Goal: Task Accomplishment & Management: Manage account settings

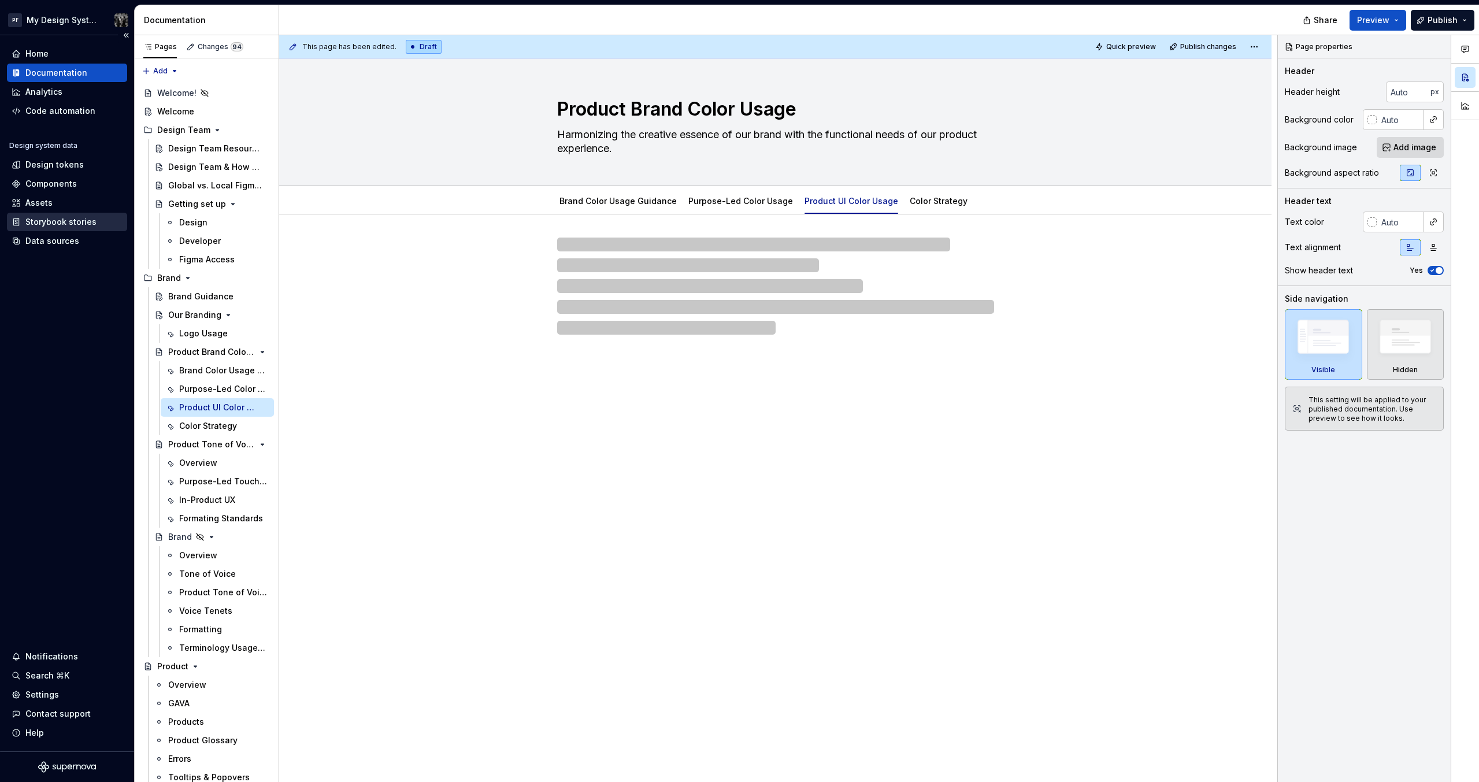
type textarea "*"
click at [56, 223] on div "Storybook stories" at bounding box center [60, 222] width 71 height 12
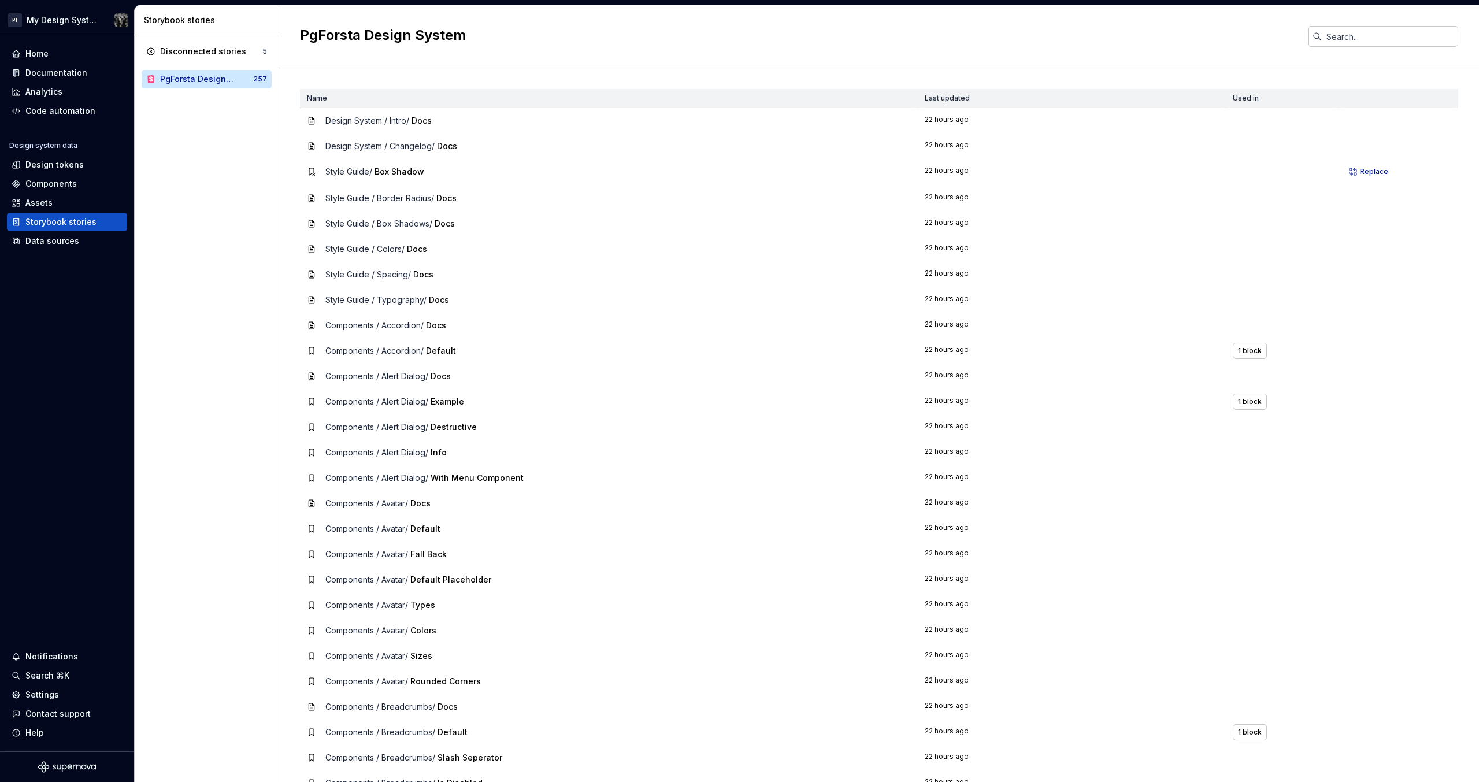
click at [189, 358] on div "Disconnected stories 5 PgForsta Design System 257" at bounding box center [207, 408] width 144 height 747
click at [384, 195] on span "Style Guide / Border Radius /" at bounding box center [379, 198] width 109 height 10
click at [357, 301] on span "Style Guide / Typography /" at bounding box center [375, 300] width 101 height 10
click at [401, 302] on span "Style Guide / Typography /" at bounding box center [375, 300] width 101 height 10
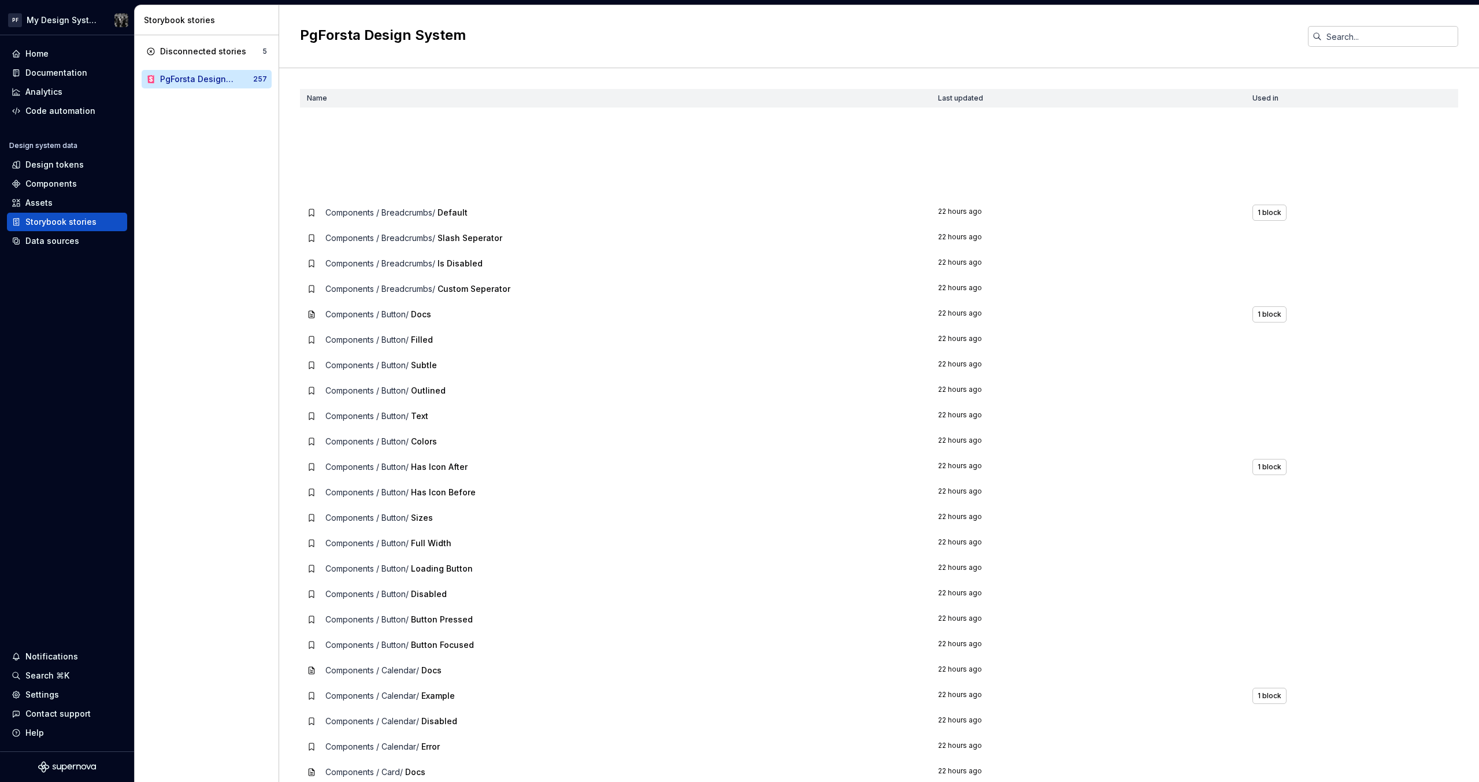
scroll to position [612, 0]
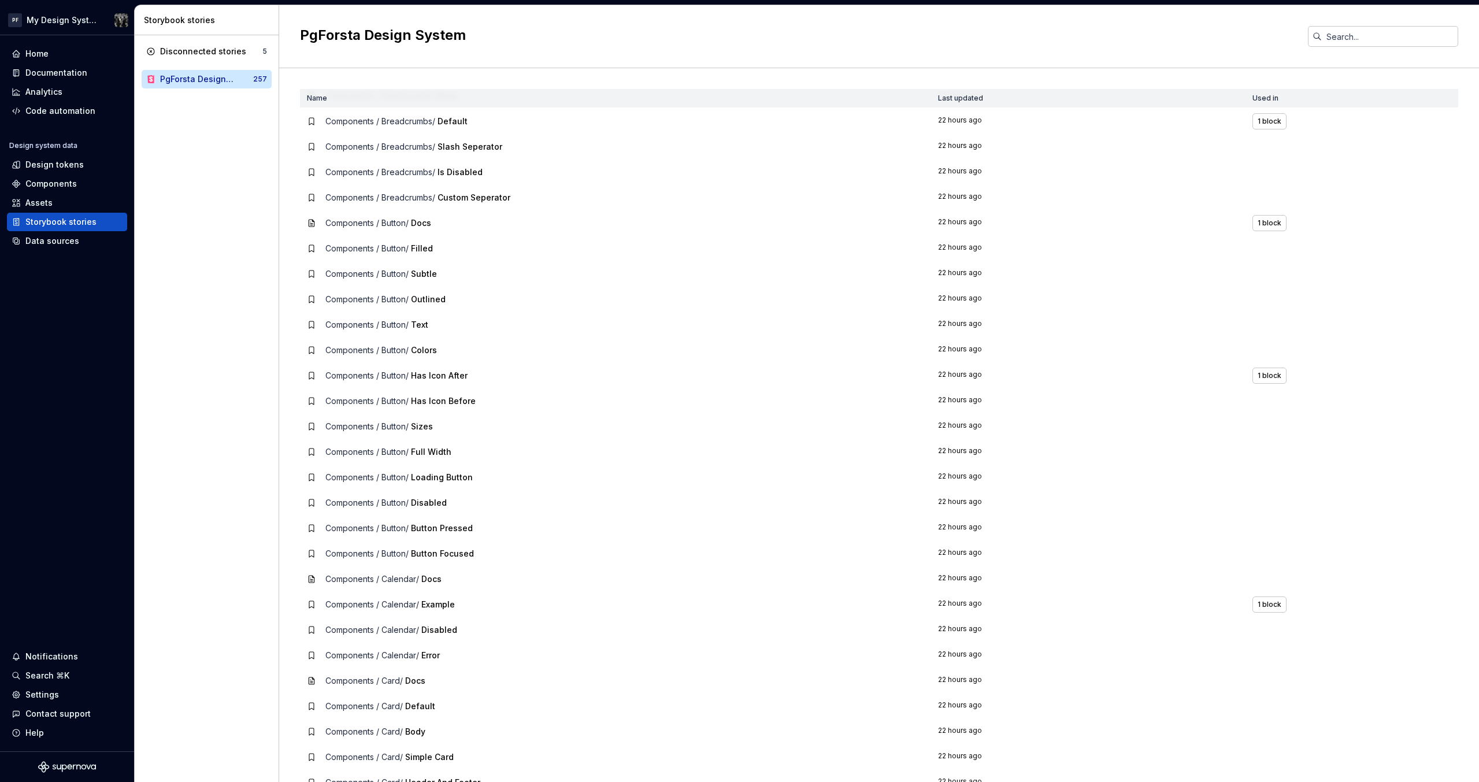
click at [406, 456] on span "Components / Button /" at bounding box center [366, 452] width 83 height 10
click at [406, 477] on span "Components / Button /" at bounding box center [366, 477] width 83 height 10
click at [942, 480] on td "22 hours ago" at bounding box center [1088, 477] width 314 height 25
click at [76, 220] on div "Storybook stories" at bounding box center [60, 222] width 71 height 12
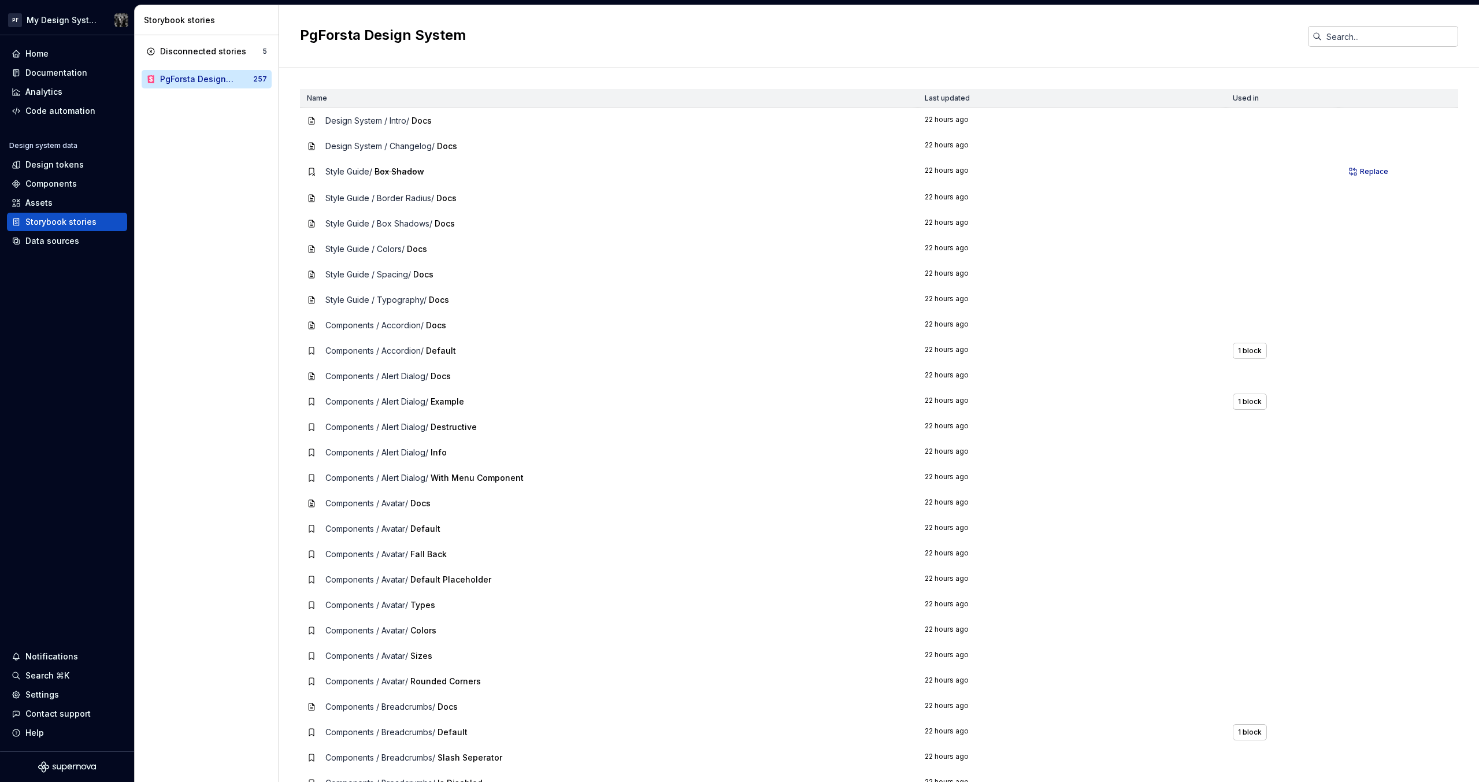
click at [197, 87] on div "PgForsta Design System 257" at bounding box center [207, 79] width 130 height 18
click at [342, 495] on td "Components / Avatar / Docs" at bounding box center [609, 503] width 618 height 25
click at [342, 505] on span "Components / Avatar /" at bounding box center [366, 503] width 83 height 10
click at [938, 527] on td "22 hours ago" at bounding box center [1072, 528] width 308 height 25
click at [247, 242] on div "Disconnected stories 5 PgForsta Design System 257" at bounding box center [207, 408] width 144 height 747
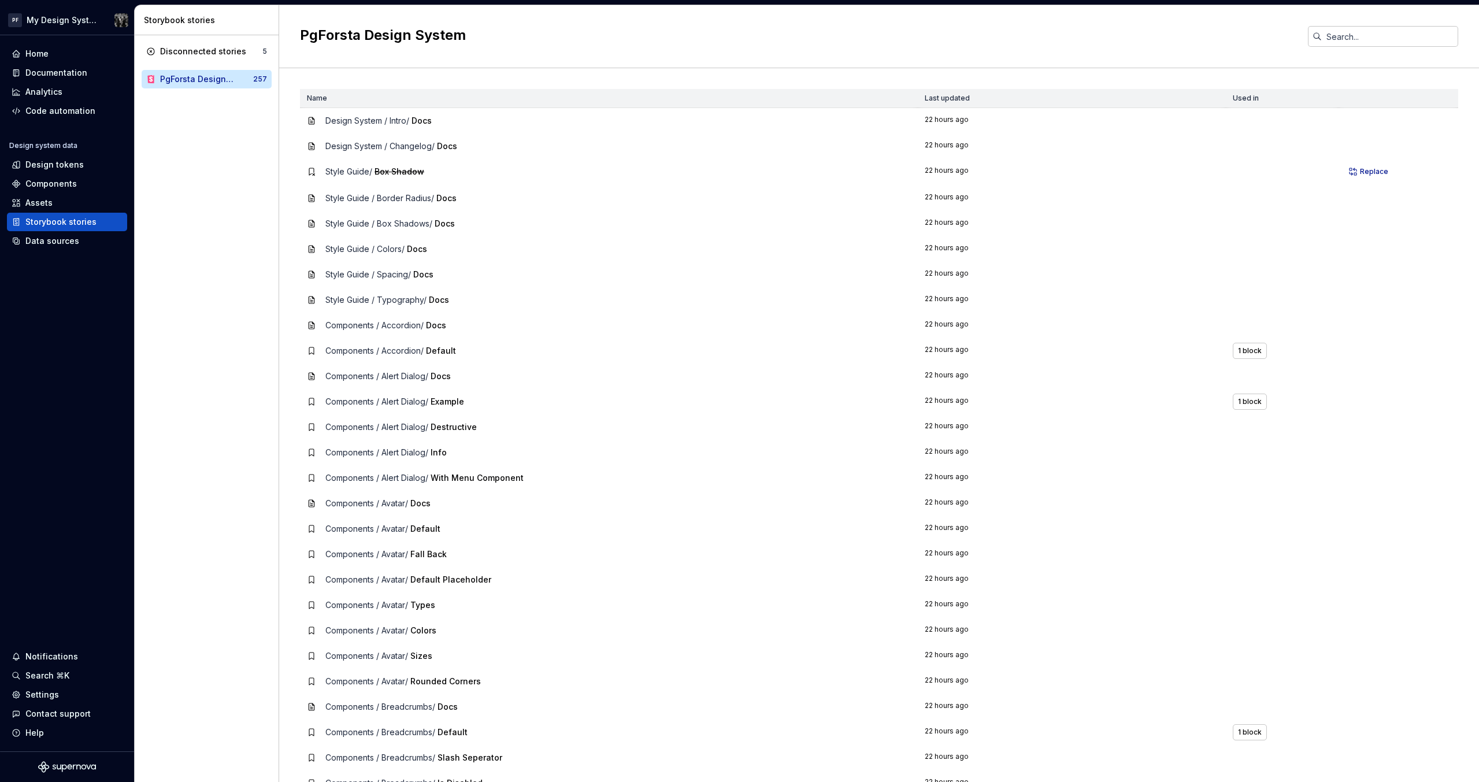
click at [186, 175] on div "Disconnected stories 5 PgForsta Design System 257" at bounding box center [207, 408] width 144 height 747
click at [191, 251] on div "Disconnected stories 5 PgForsta Design System 257" at bounding box center [207, 408] width 144 height 747
click at [201, 309] on div "Disconnected stories 5 PgForsta Design System 257" at bounding box center [207, 408] width 144 height 747
click at [107, 430] on div "Home Documentation Analytics Code automation Design system data Design tokens C…" at bounding box center [67, 393] width 134 height 716
click at [48, 90] on div "Analytics" at bounding box center [43, 92] width 37 height 12
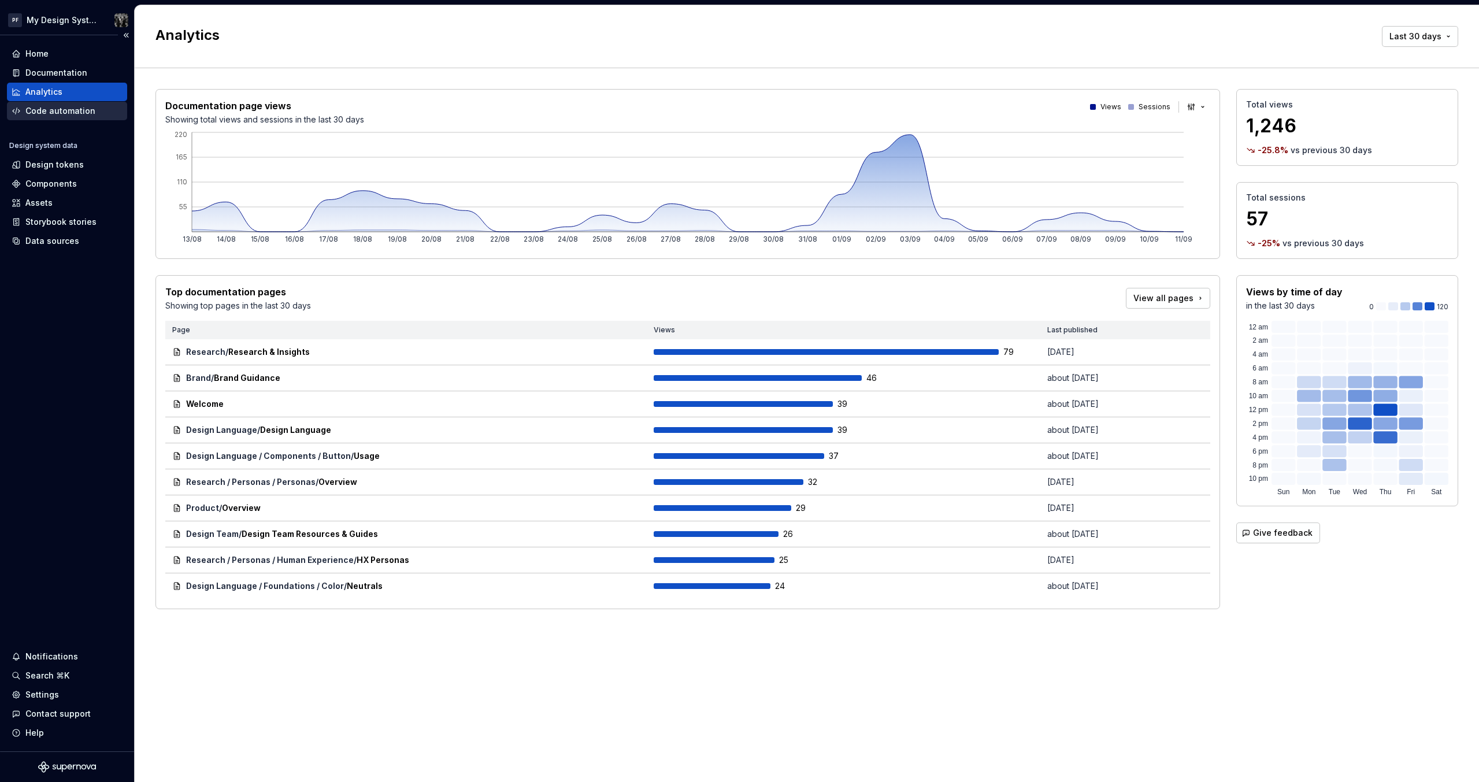
click at [51, 108] on div "Code automation" at bounding box center [60, 111] width 70 height 12
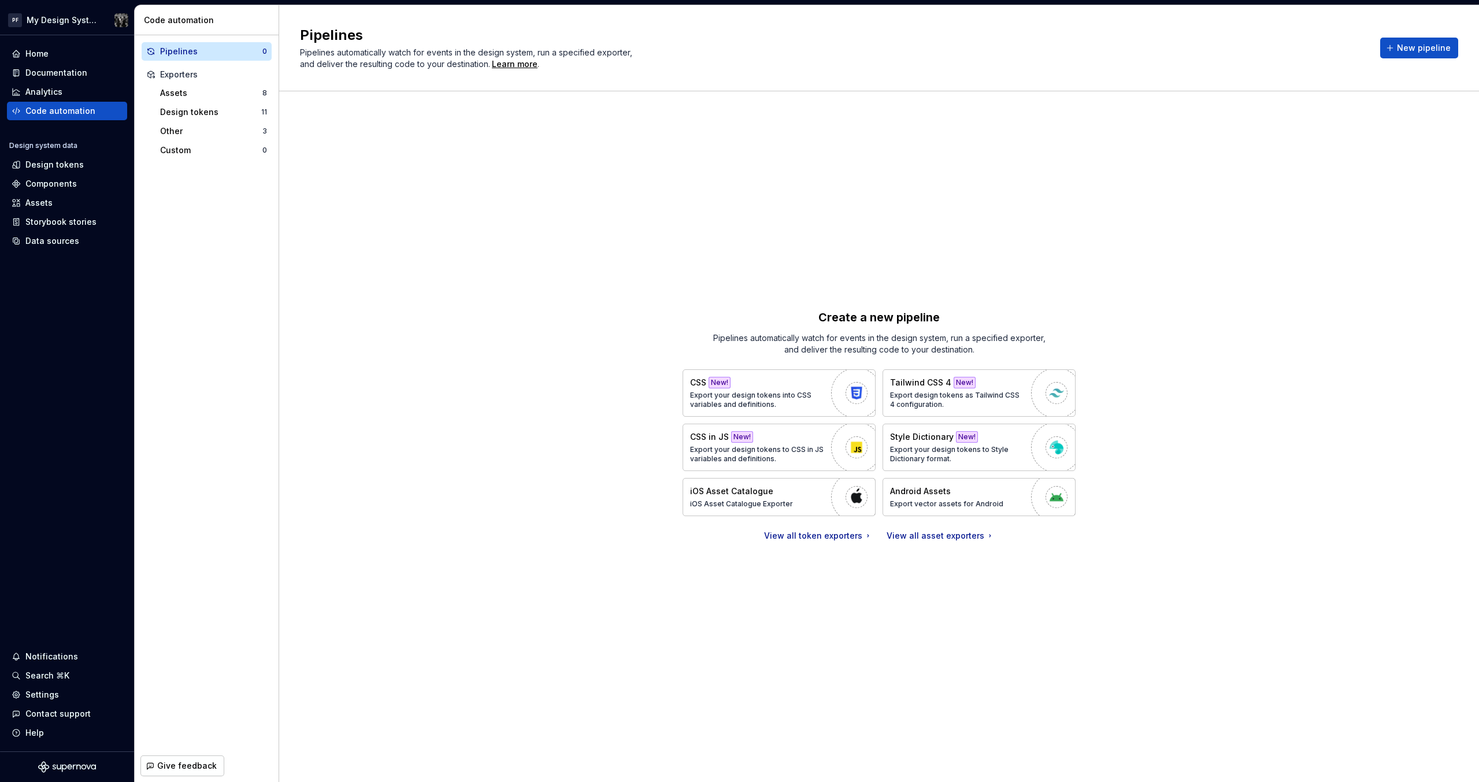
click at [647, 308] on div "Create a new pipeline Pipelines automatically watch for events in the design sy…" at bounding box center [879, 425] width 1159 height 626
click at [82, 381] on div "Home Documentation Analytics Code automation Design system data Design tokens C…" at bounding box center [67, 393] width 134 height 716
click at [47, 694] on div "Settings" at bounding box center [42, 695] width 34 height 12
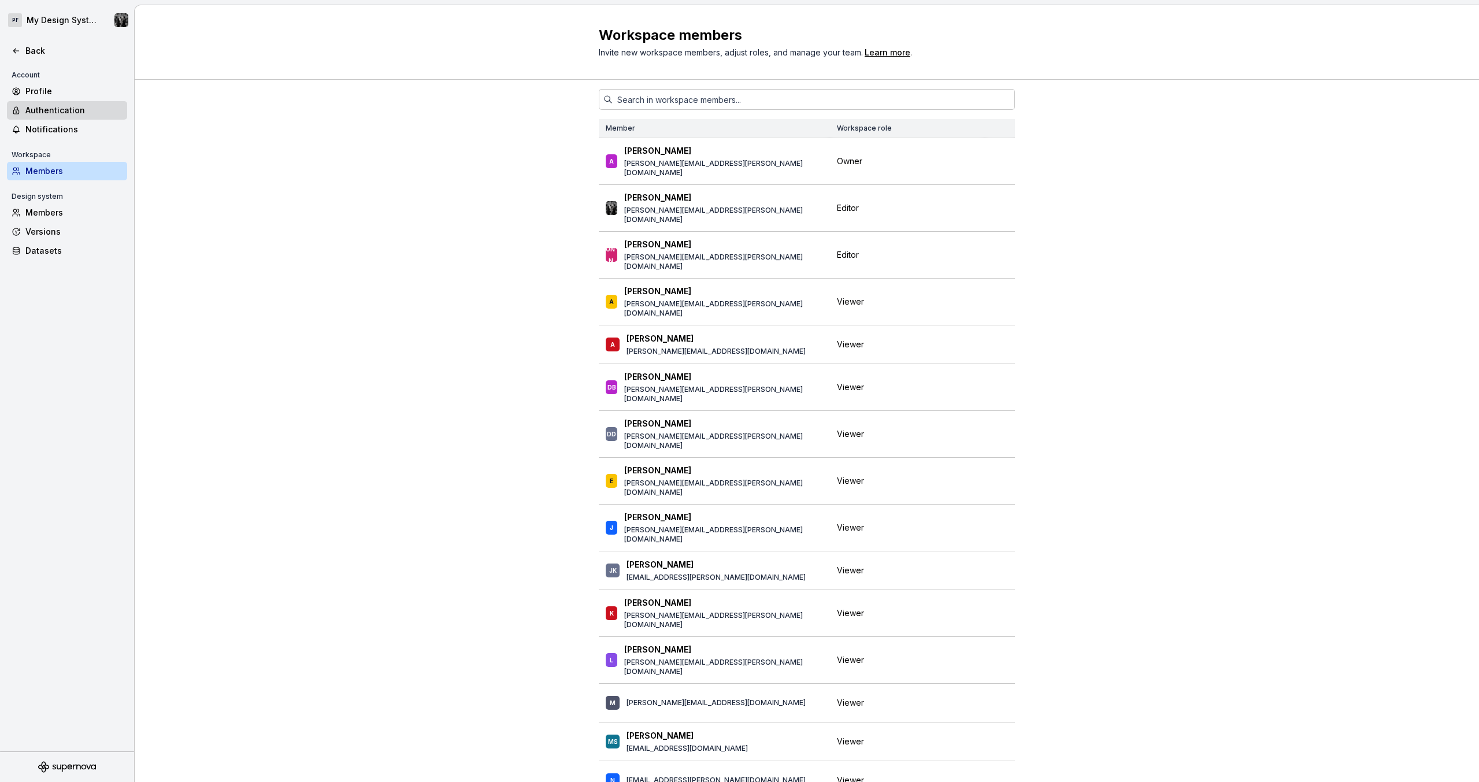
click at [82, 112] on div "Authentication" at bounding box center [73, 111] width 97 height 12
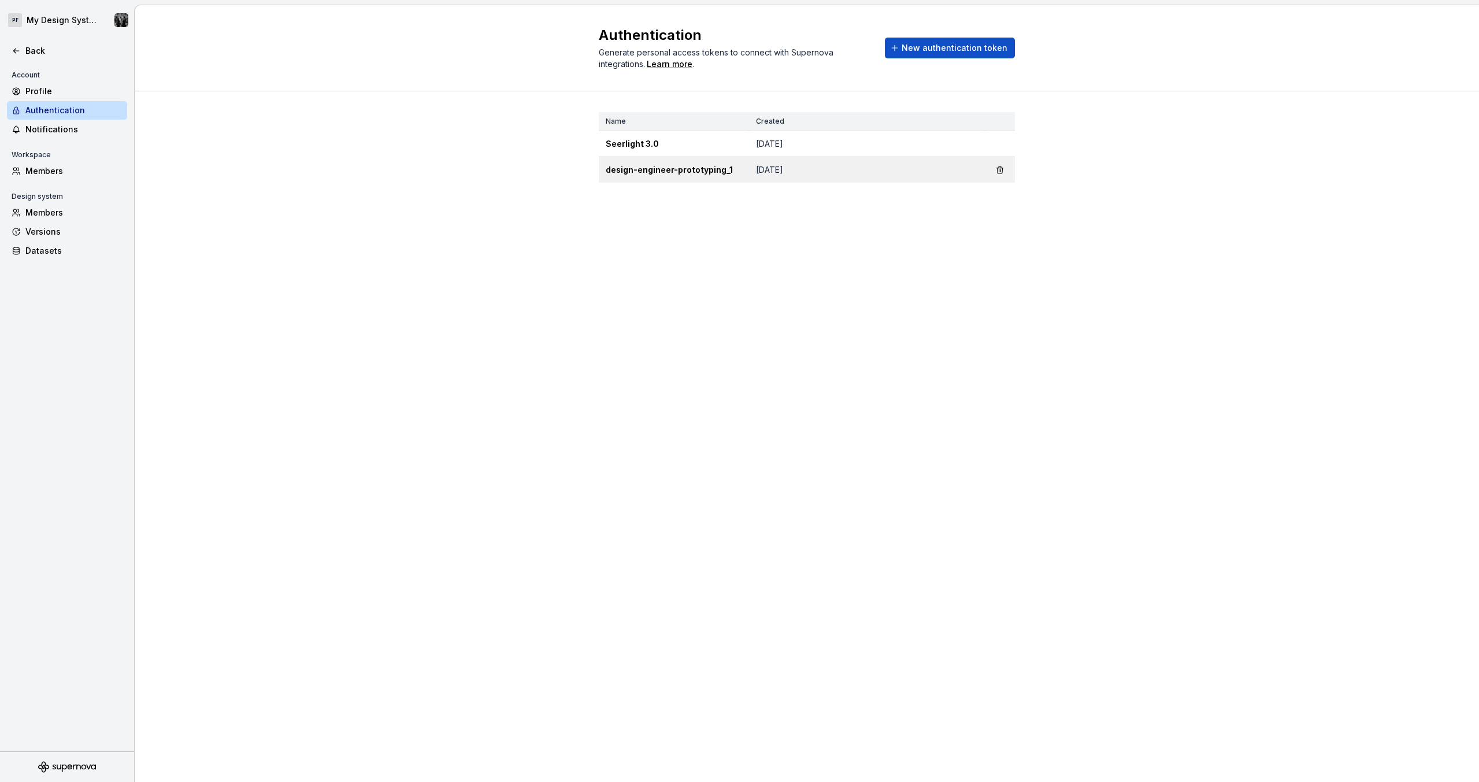
click at [605, 169] on td "design-engineer-prototyping_1" at bounding box center [674, 170] width 150 height 26
click at [742, 173] on td "design-engineer-prototyping_1" at bounding box center [674, 170] width 150 height 26
click at [766, 173] on td "[DATE]" at bounding box center [867, 170] width 236 height 26
click at [769, 145] on td "[DATE]" at bounding box center [867, 144] width 236 height 26
click at [758, 318] on div "Authentication Generate personal access tokens to connect with Supernova integr…" at bounding box center [807, 393] width 1345 height 777
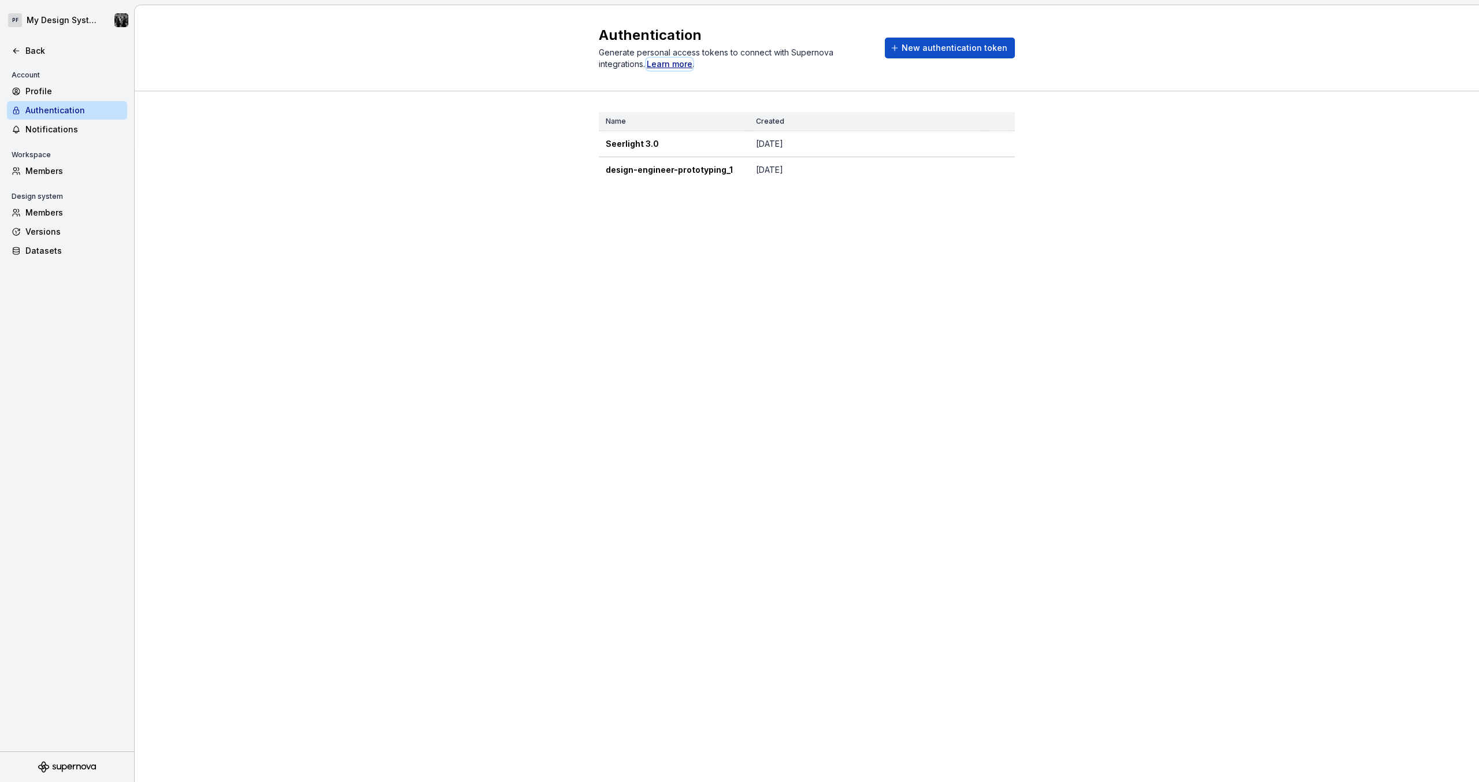
click at [680, 63] on div "Learn more" at bounding box center [670, 64] width 46 height 12
click at [997, 143] on button "button" at bounding box center [1000, 144] width 16 height 16
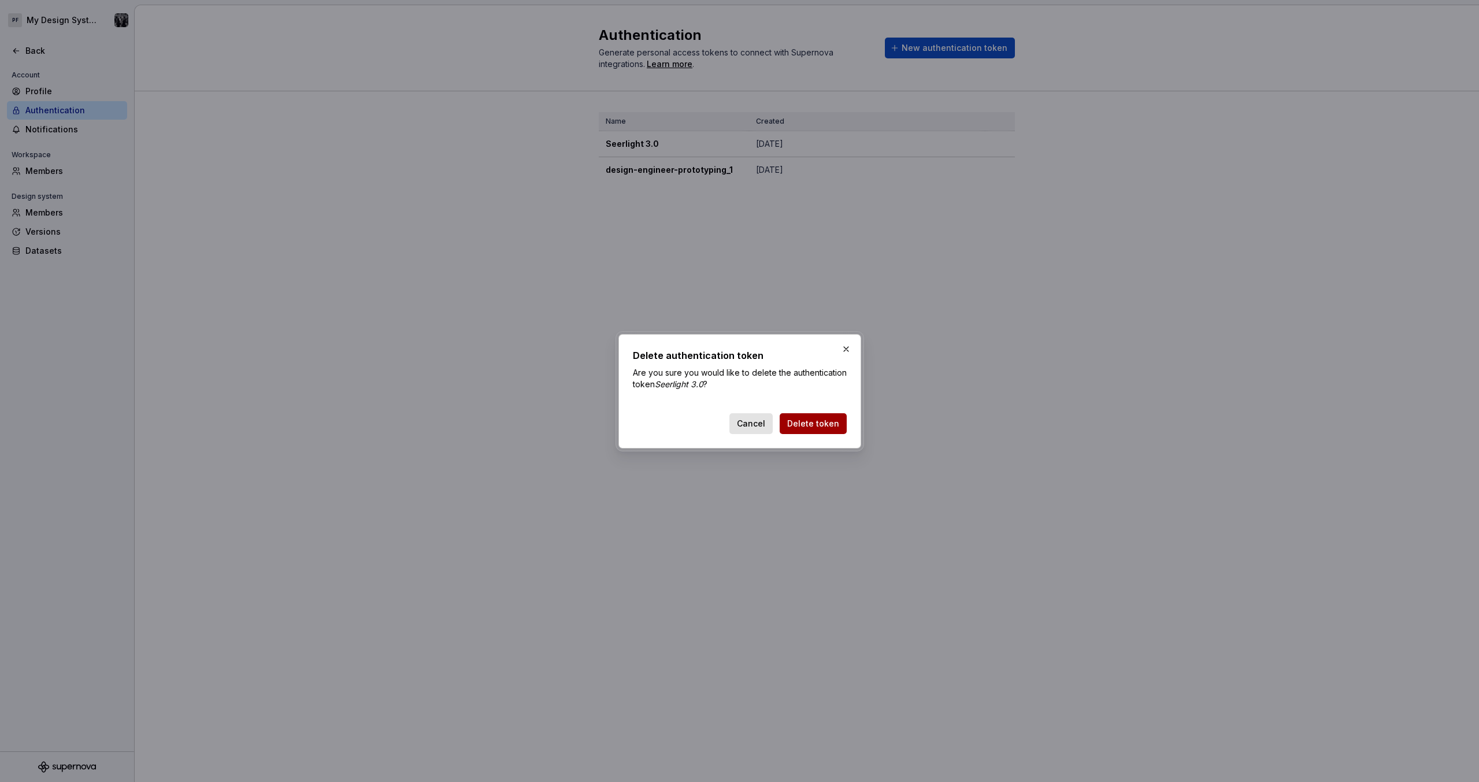
click at [830, 423] on span "Delete token" at bounding box center [813, 424] width 52 height 12
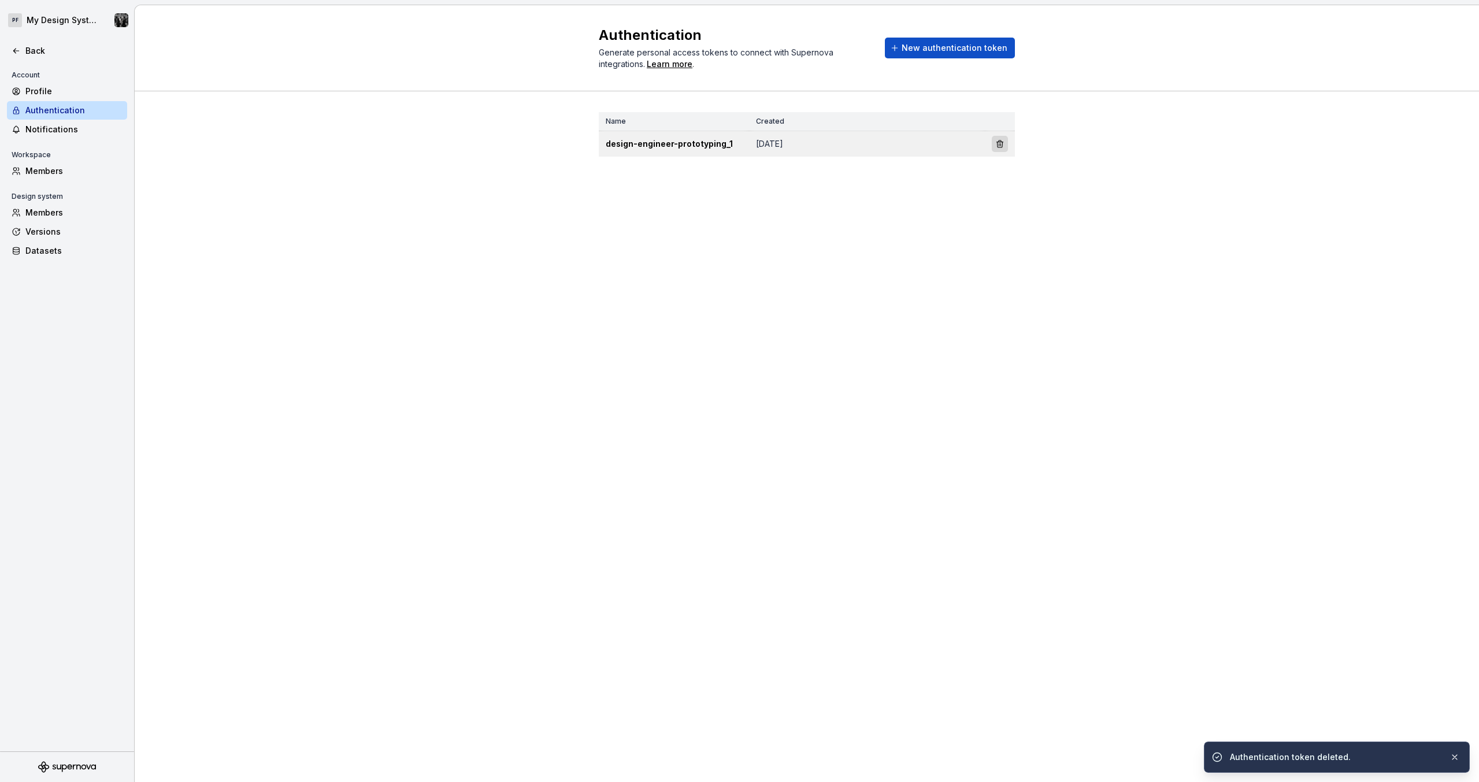
click at [1001, 145] on button "button" at bounding box center [1000, 144] width 16 height 16
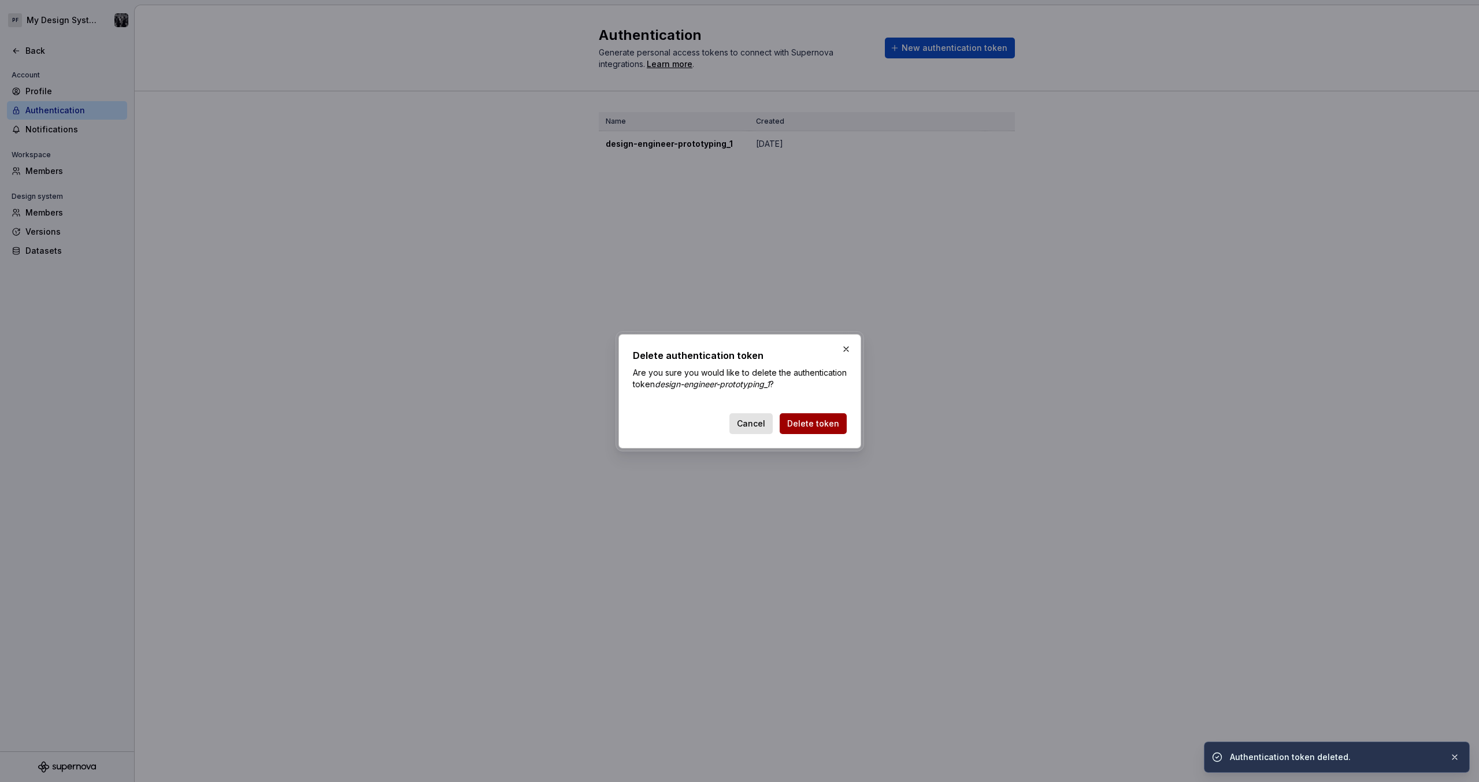
click at [831, 420] on span "Delete token" at bounding box center [813, 424] width 52 height 12
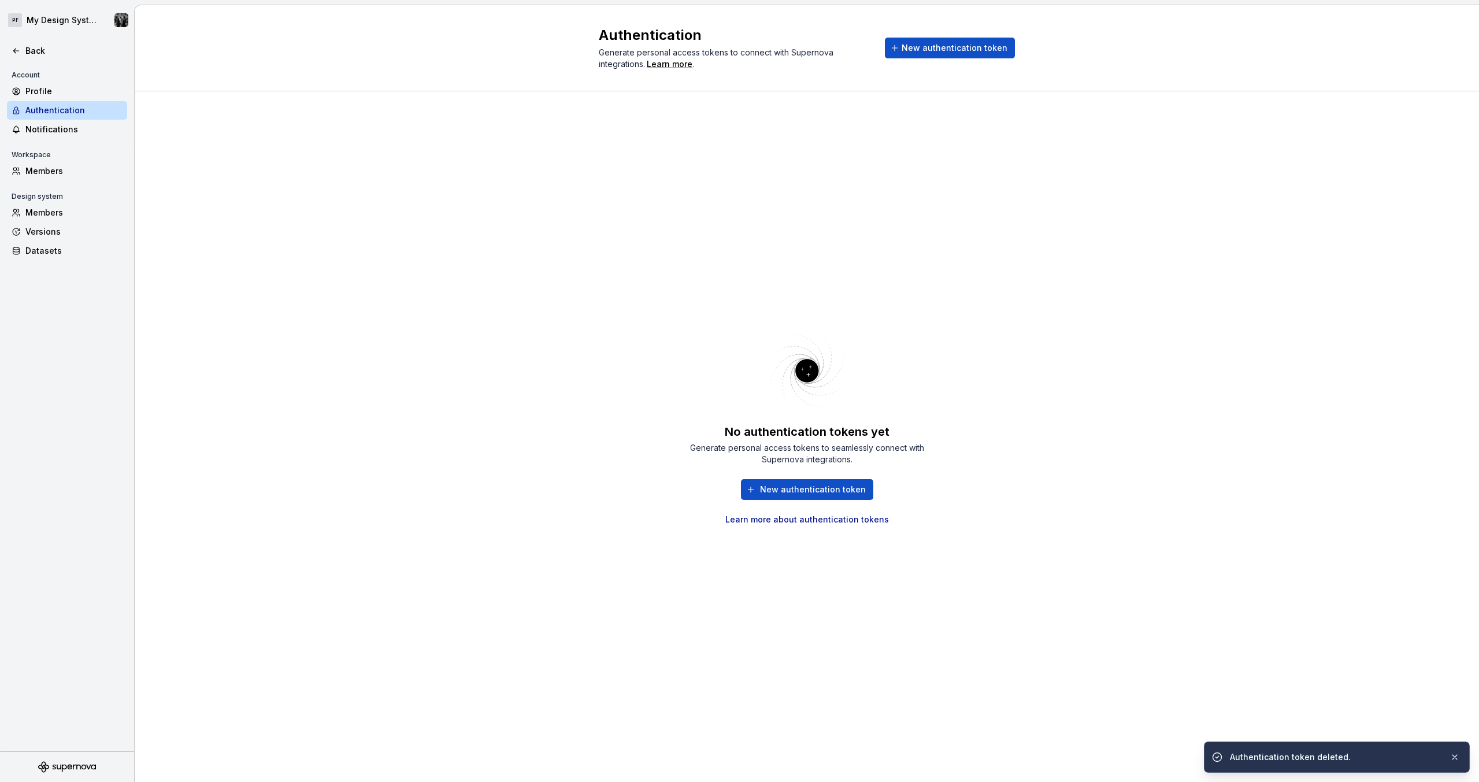
click at [439, 175] on div "No authentication tokens yet Generate personal access tokens to seamlessly conn…" at bounding box center [807, 436] width 1345 height 691
click at [373, 36] on div "Authentication Generate personal access tokens to connect with Supernova integr…" at bounding box center [807, 48] width 1345 height 86
